Goal: Task Accomplishment & Management: Complete application form

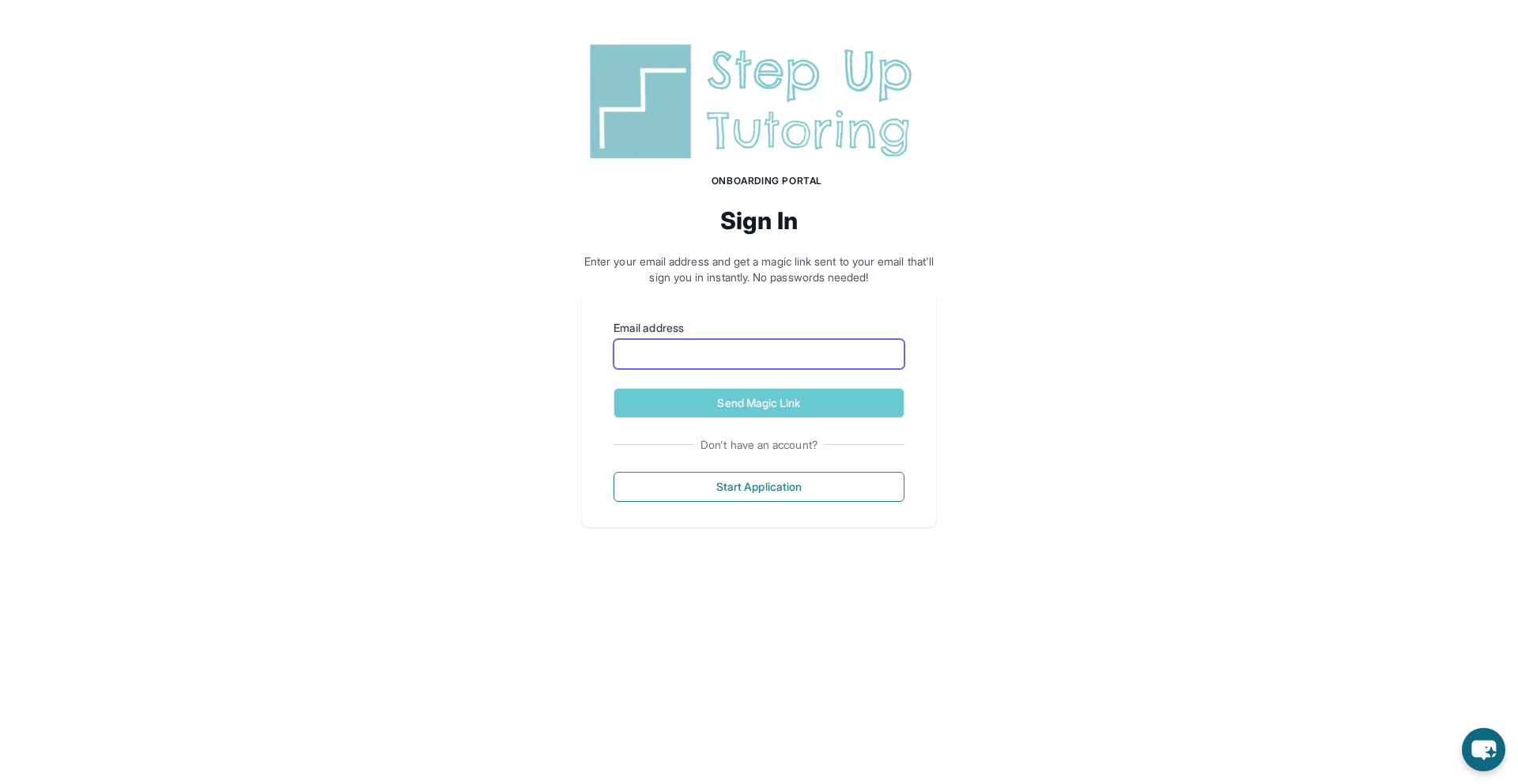
click at [741, 354] on input "Email address" at bounding box center [759, 354] width 291 height 30
type input "**********"
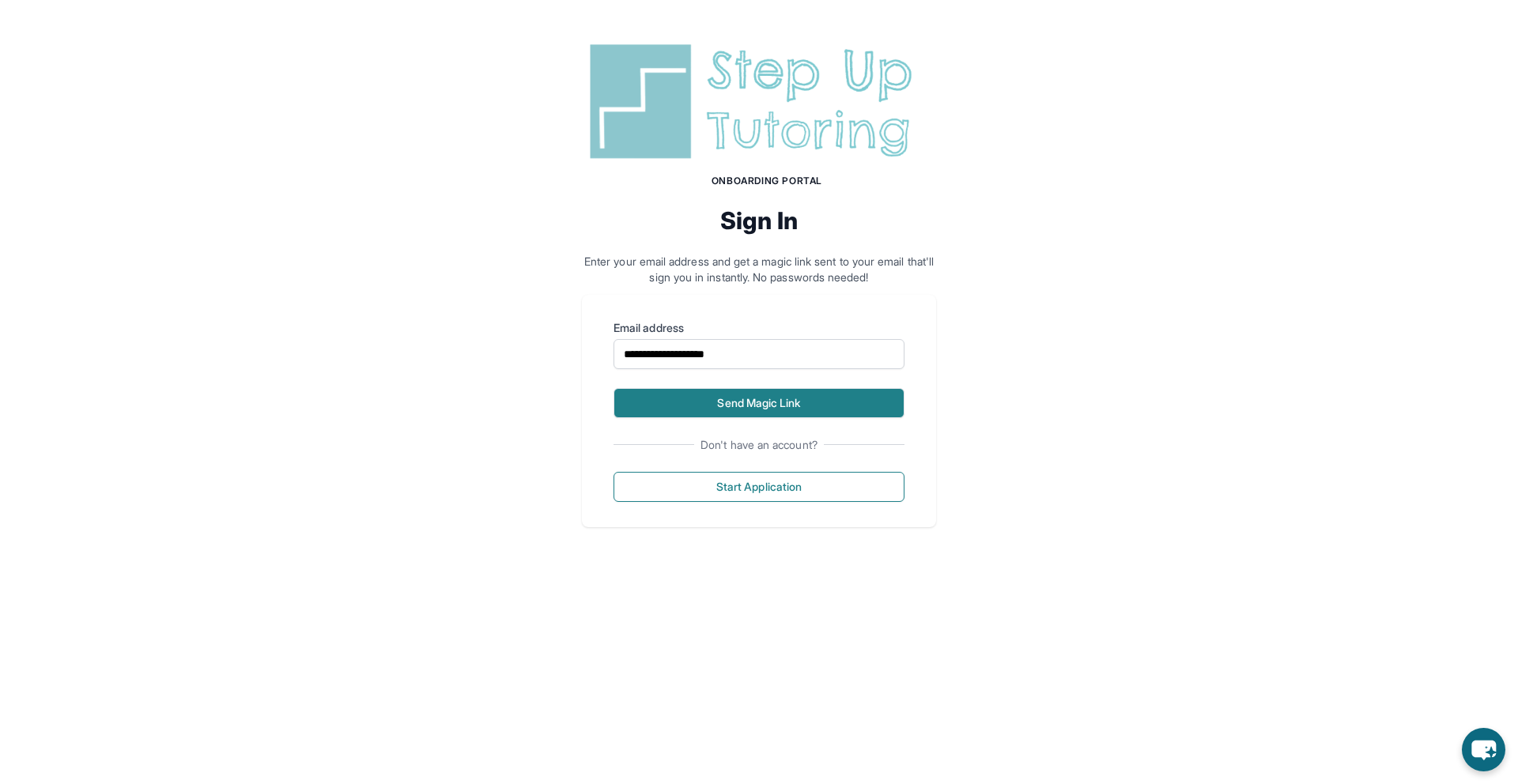
click at [845, 402] on button "Send Magic Link" at bounding box center [759, 403] width 291 height 30
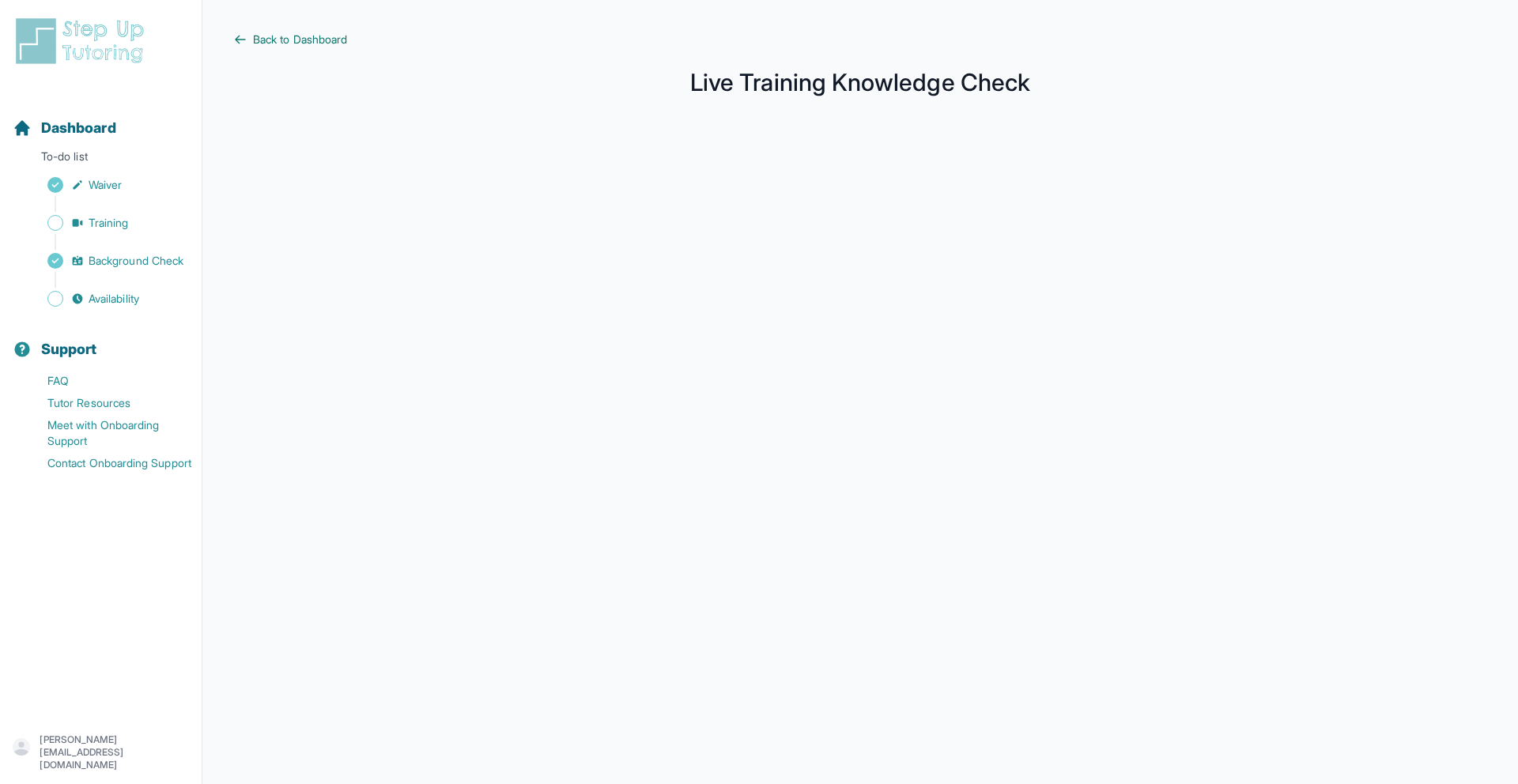
click at [328, 40] on span "Back to Dashboard" at bounding box center [300, 39] width 94 height 16
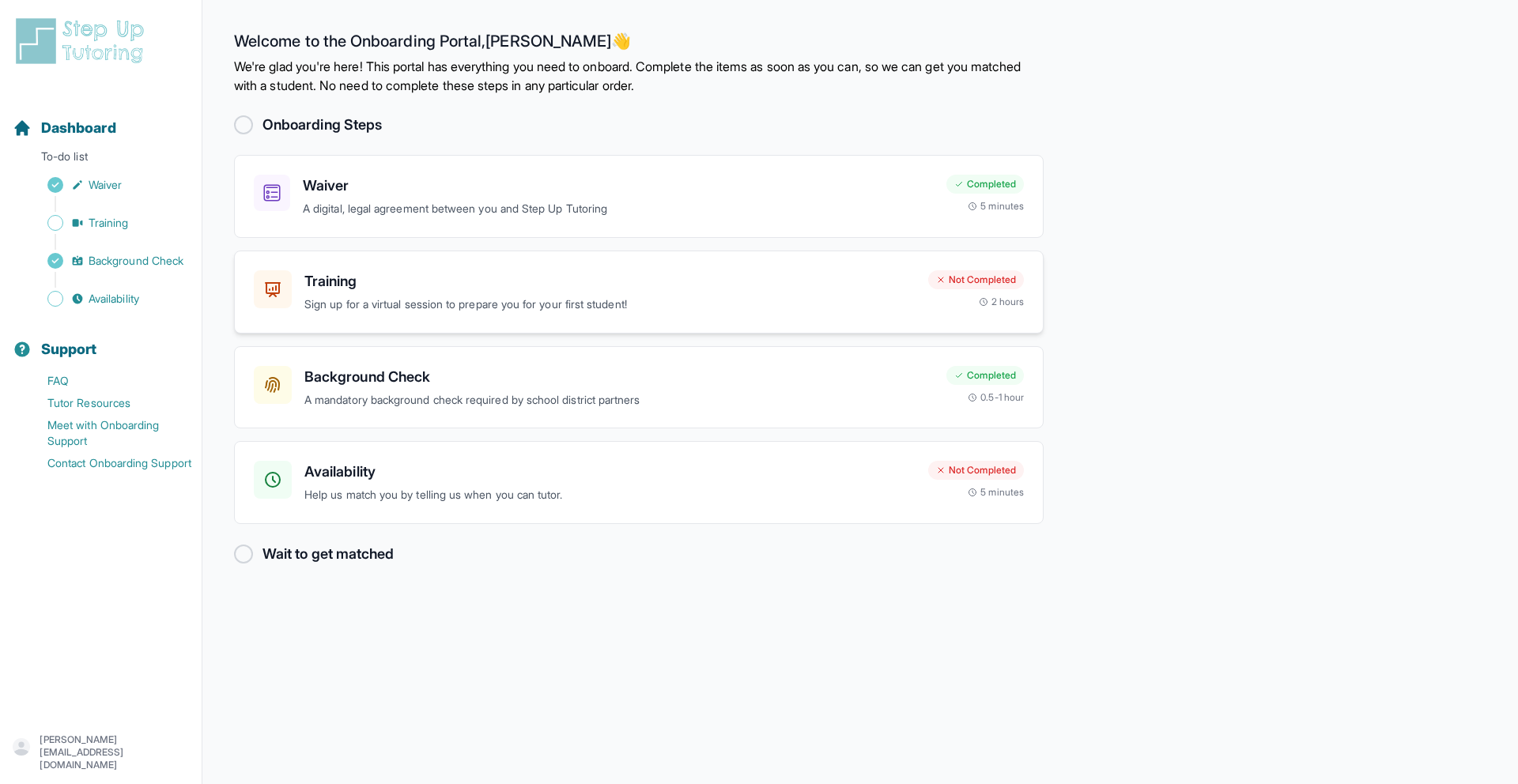
click at [585, 304] on p "Sign up for a virtual session to prepare you for your first student!" at bounding box center [609, 304] width 611 height 18
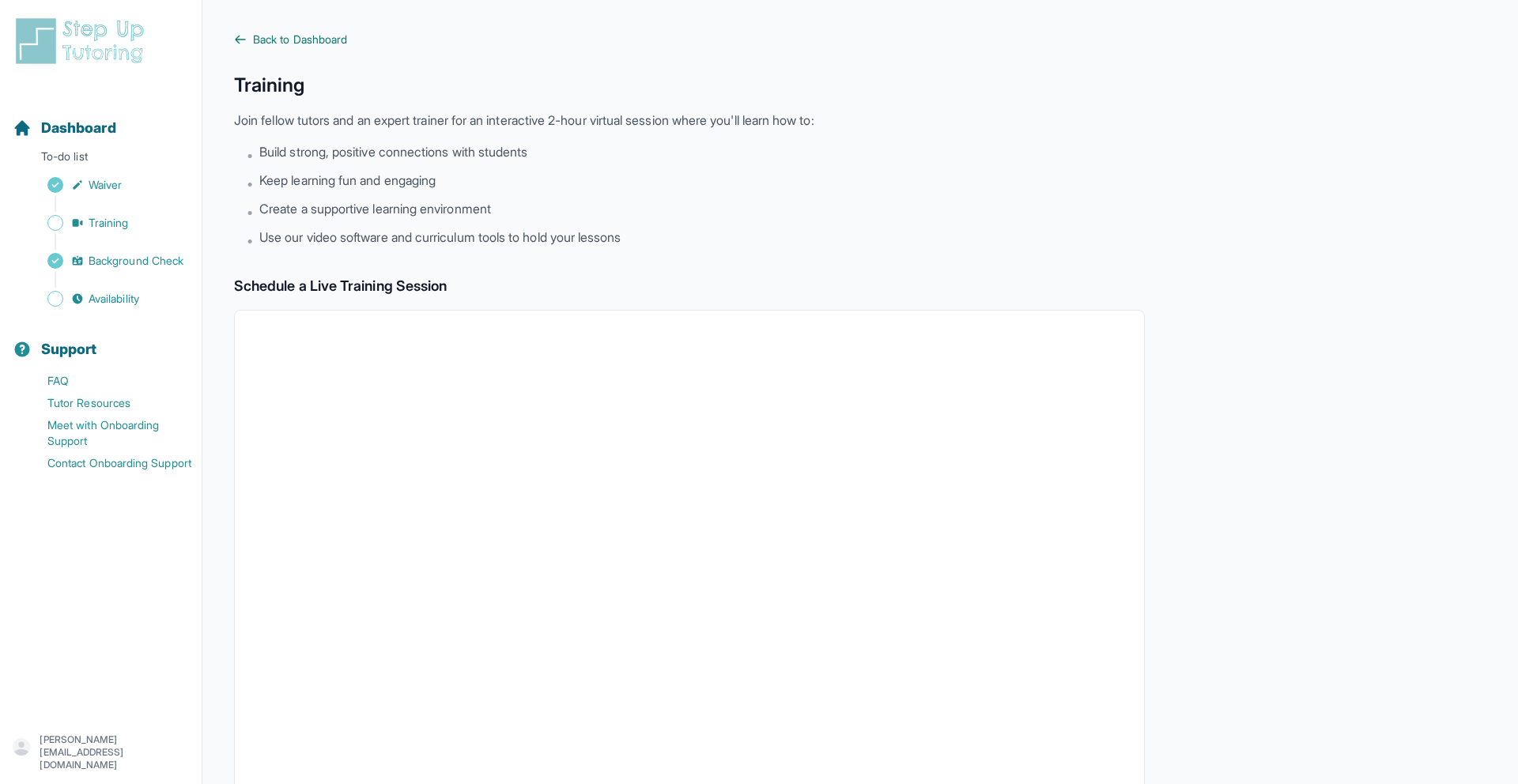
click at [312, 35] on span "Back to Dashboard" at bounding box center [300, 39] width 94 height 16
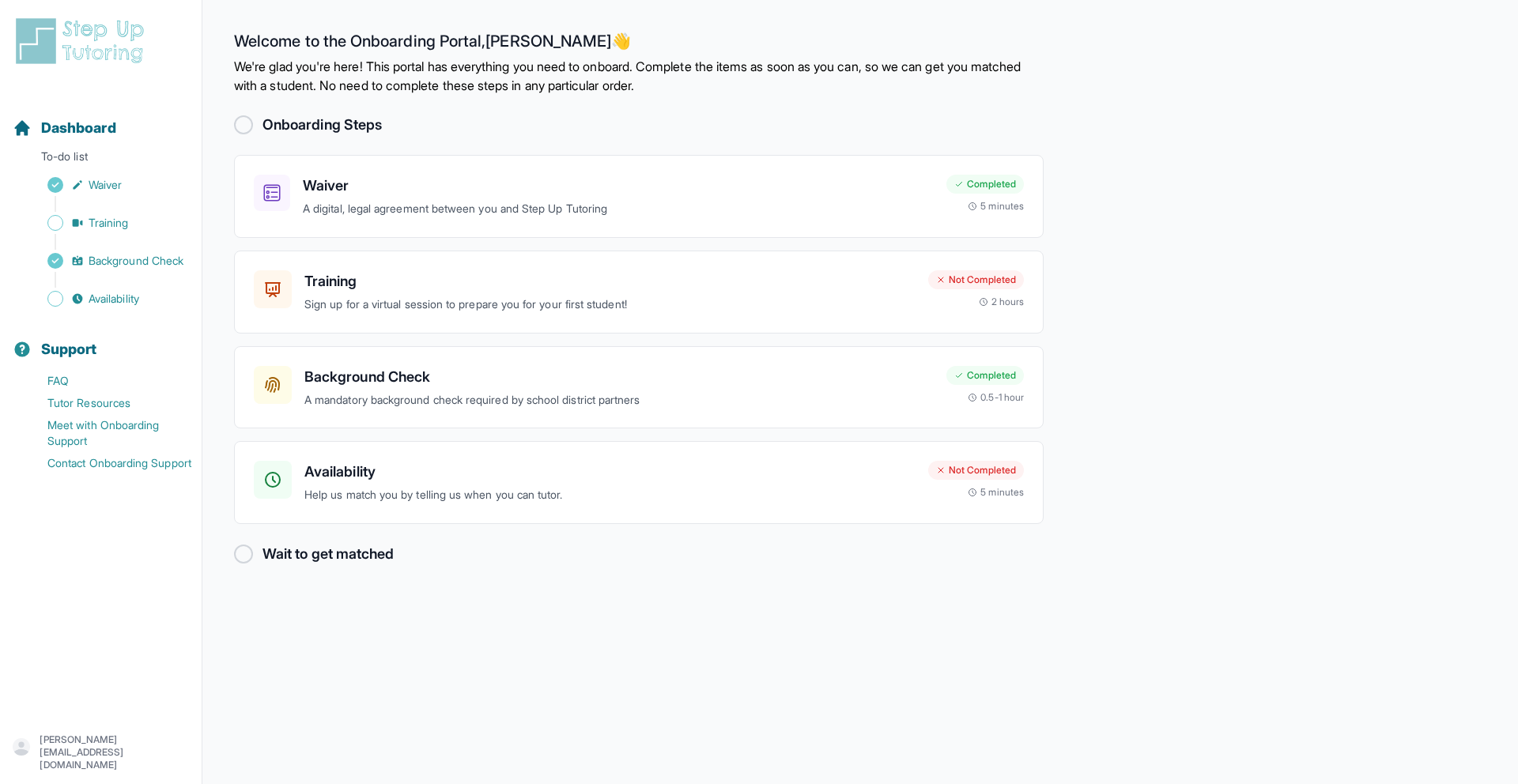
click at [245, 549] on div at bounding box center [244, 554] width 19 height 19
click at [760, 295] on p "Sign up for a virtual session to prepare you for your first student!" at bounding box center [609, 304] width 611 height 18
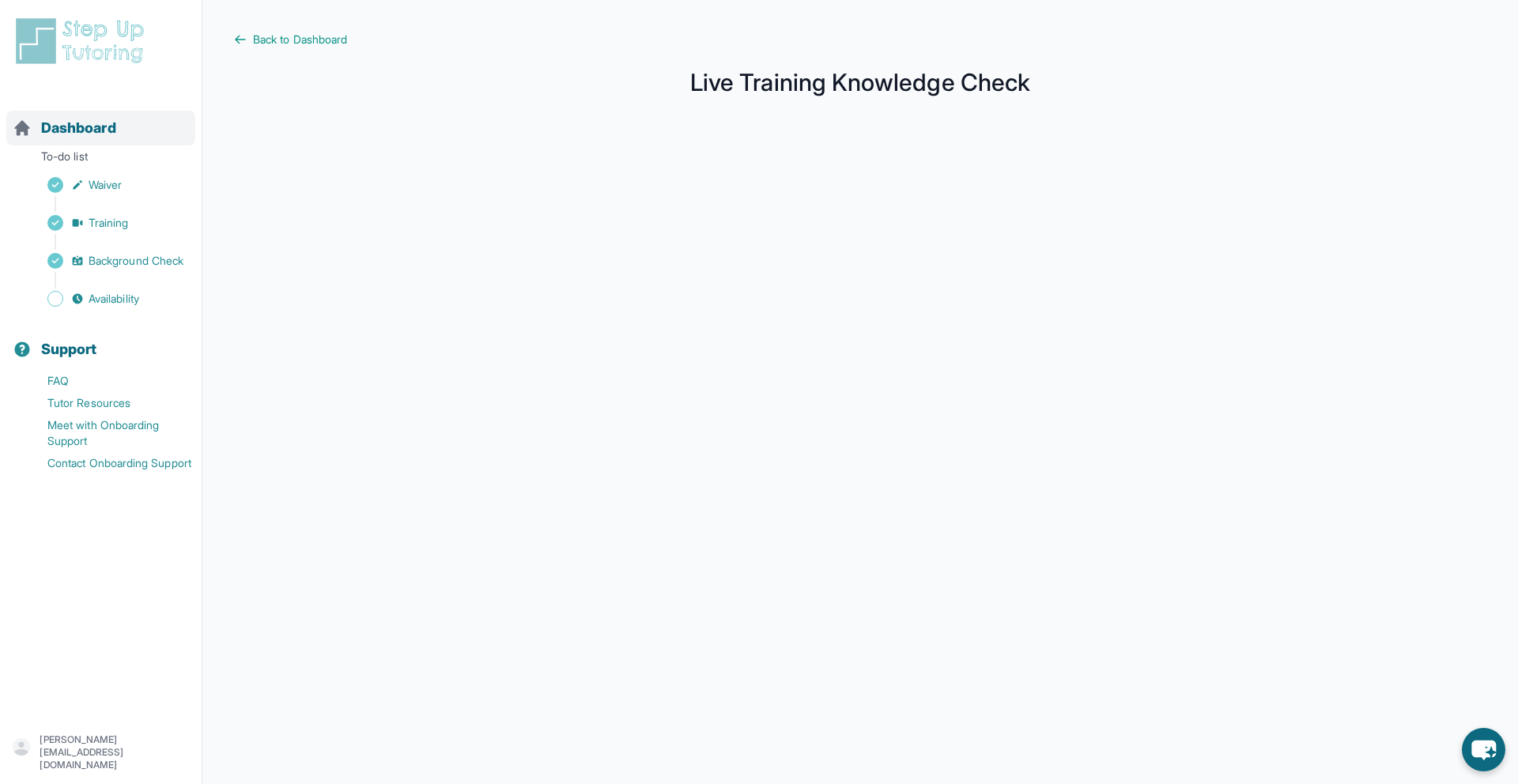
click at [79, 122] on span "Dashboard" at bounding box center [79, 127] width 76 height 22
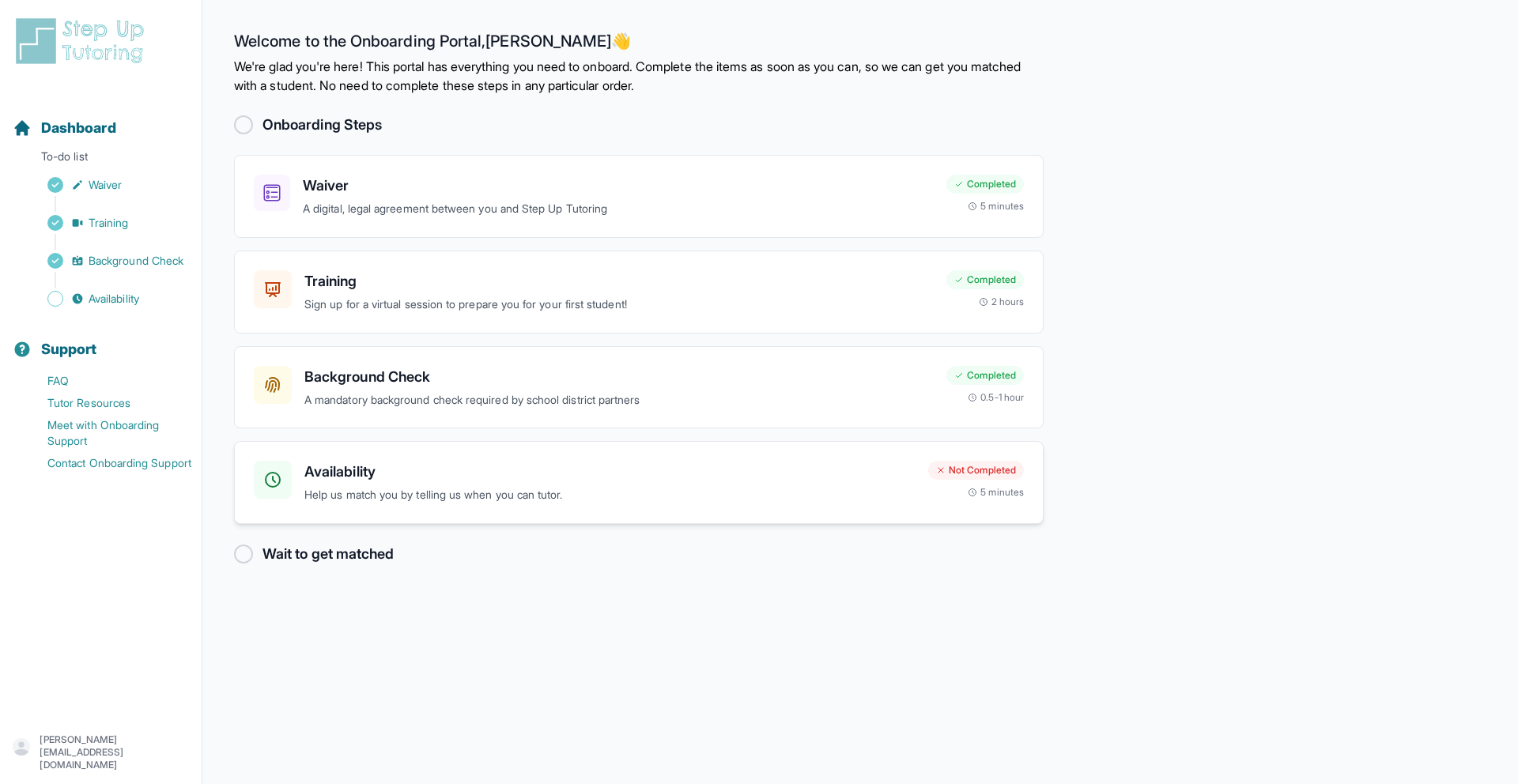
click at [581, 483] on div "Availability Help us match you by telling us when you can tutor." at bounding box center [609, 482] width 611 height 43
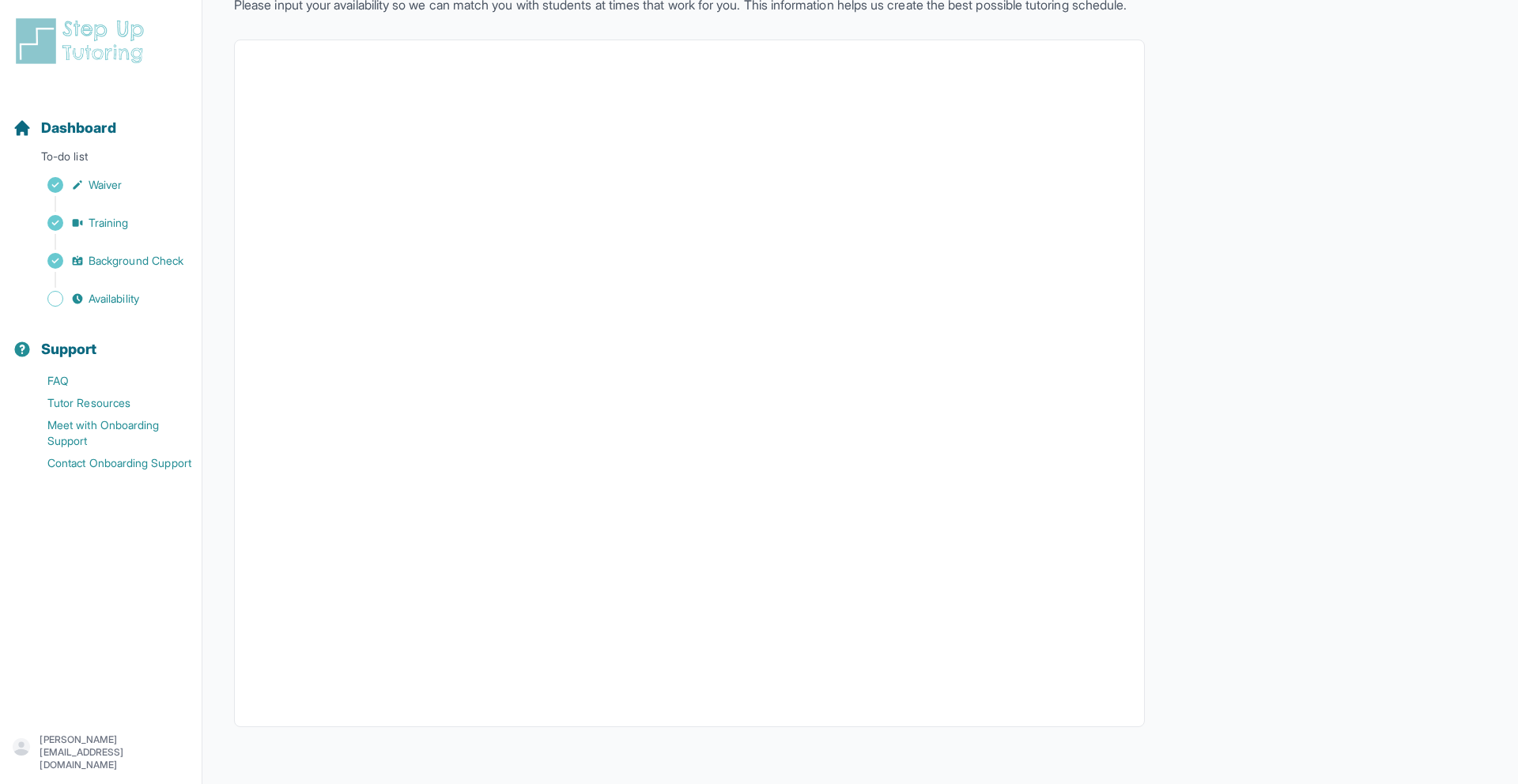
scroll to position [128, 0]
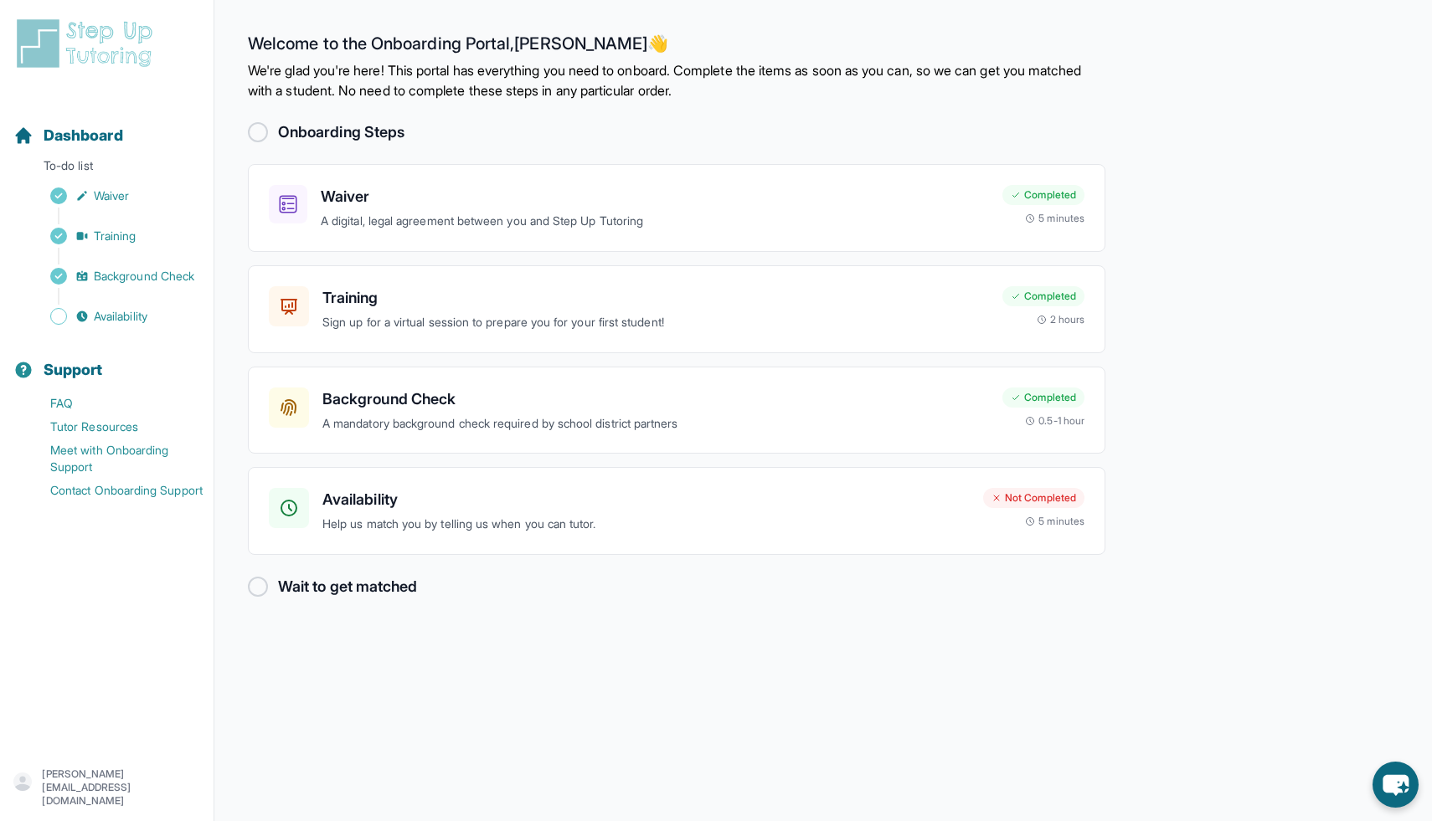
click at [1246, 431] on main "Welcome to the Onboarding Portal, [PERSON_NAME] 👋 We're glad you're here! This …" at bounding box center [822, 410] width 1217 height 821
